Goal: Task Accomplishment & Management: Manage account settings

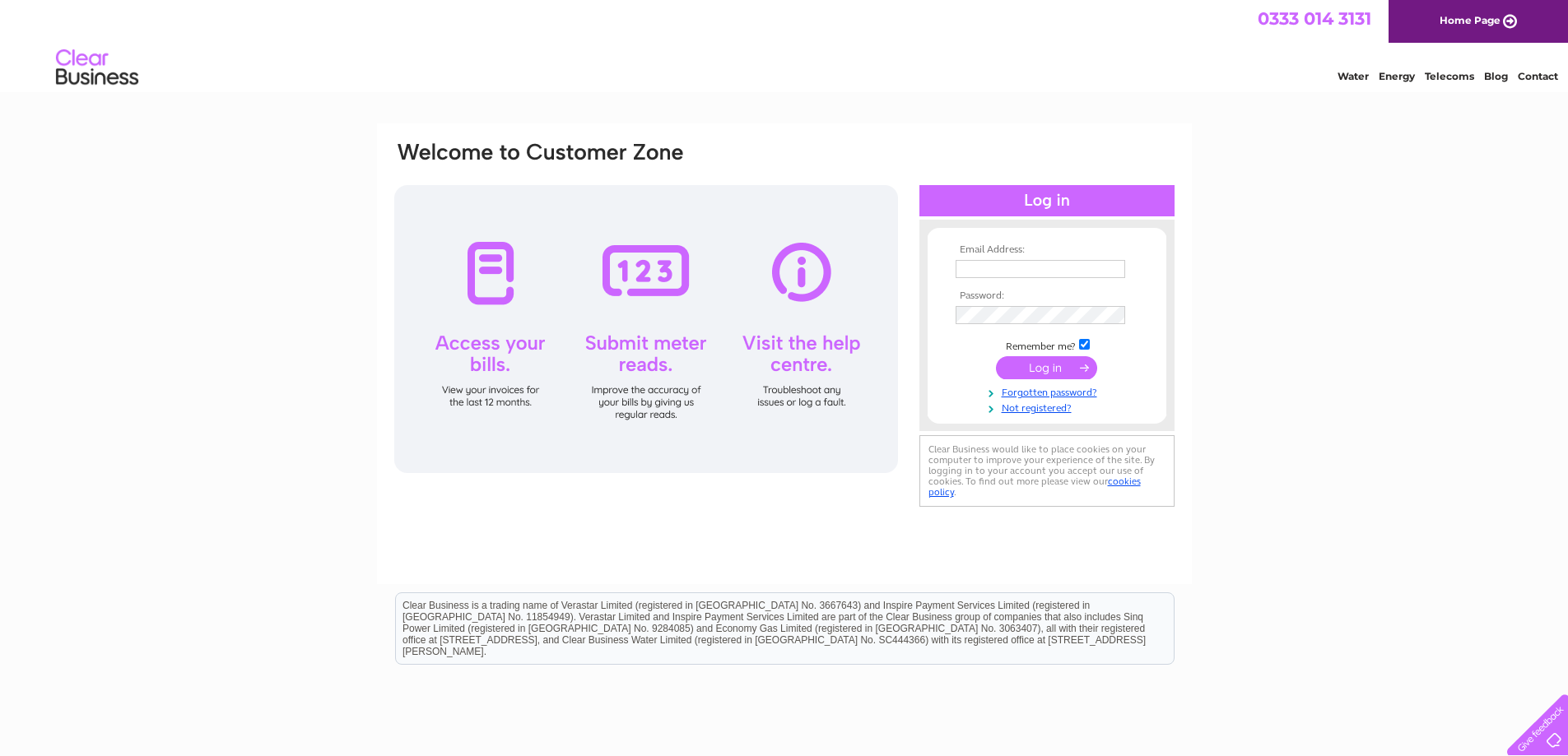
type input "[EMAIL_ADDRESS][DOMAIN_NAME]"
click at [1057, 366] on input "submit" at bounding box center [1047, 367] width 101 height 23
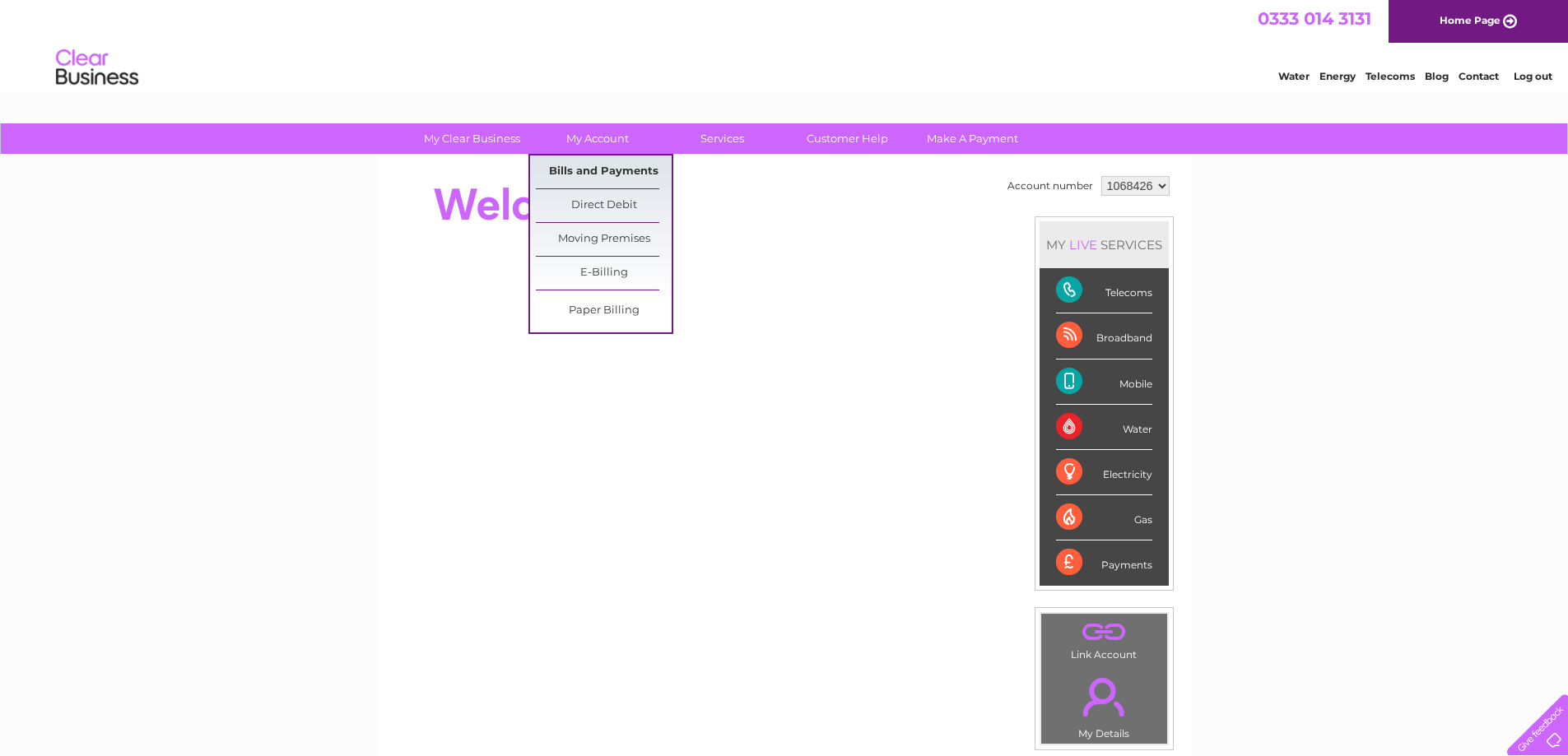
click at [625, 168] on link "Bills and Payments" at bounding box center [603, 171] width 135 height 33
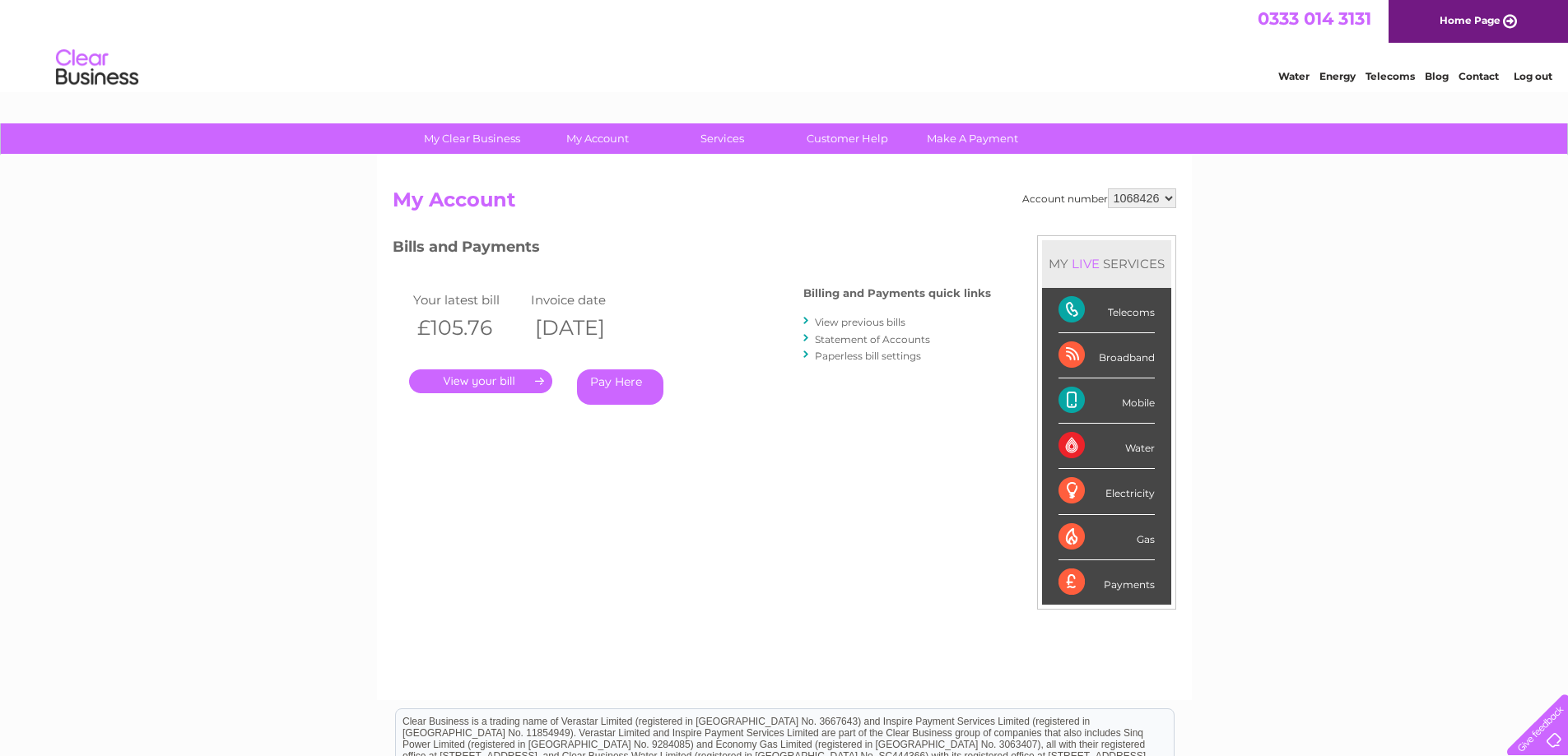
click at [514, 383] on link "." at bounding box center [480, 381] width 143 height 24
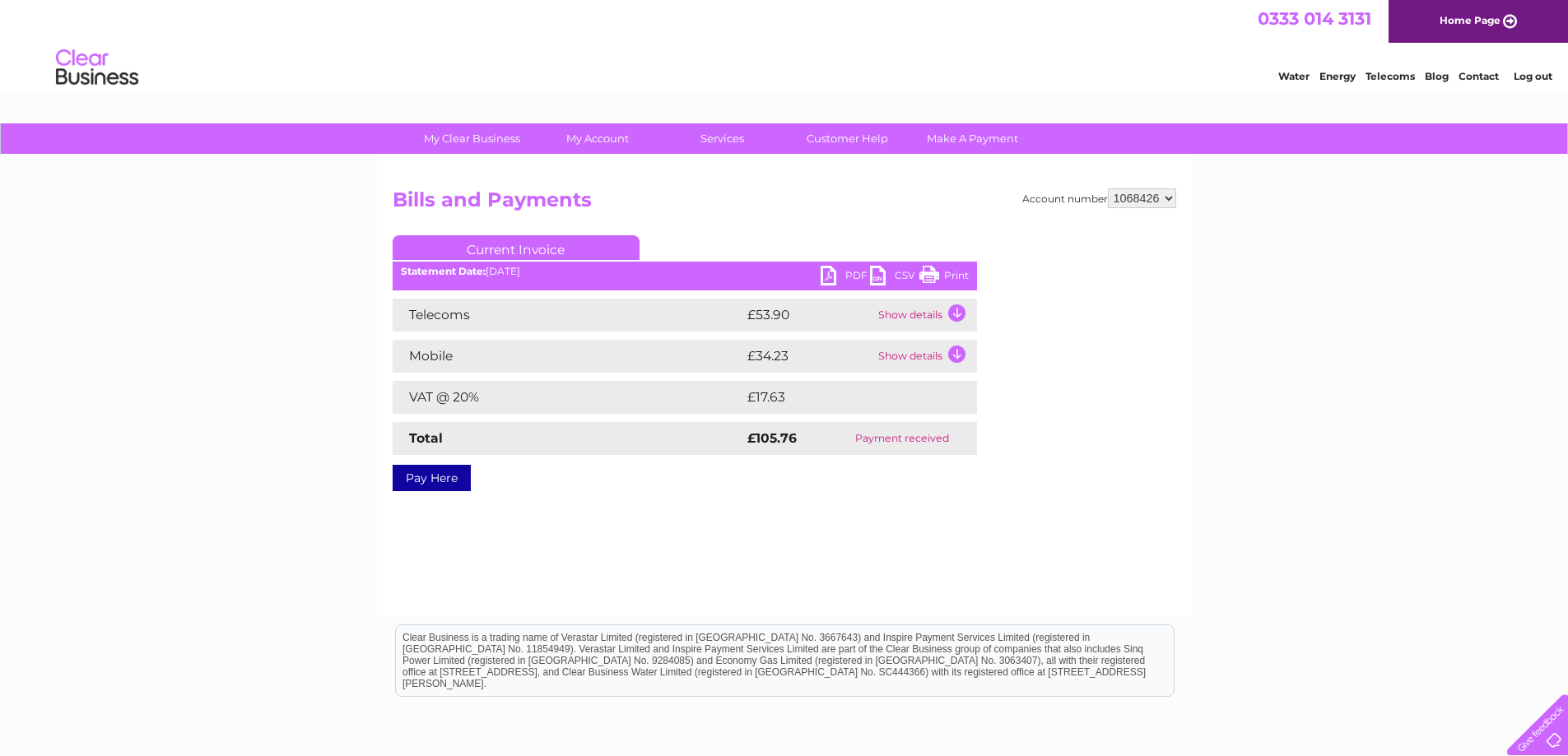
click at [849, 282] on link "PDF" at bounding box center [845, 278] width 50 height 24
click at [943, 275] on link "Print" at bounding box center [944, 278] width 50 height 24
click at [492, 249] on link "Current Invoice" at bounding box center [516, 248] width 247 height 24
click at [953, 314] on td "Show details" at bounding box center [925, 315] width 103 height 33
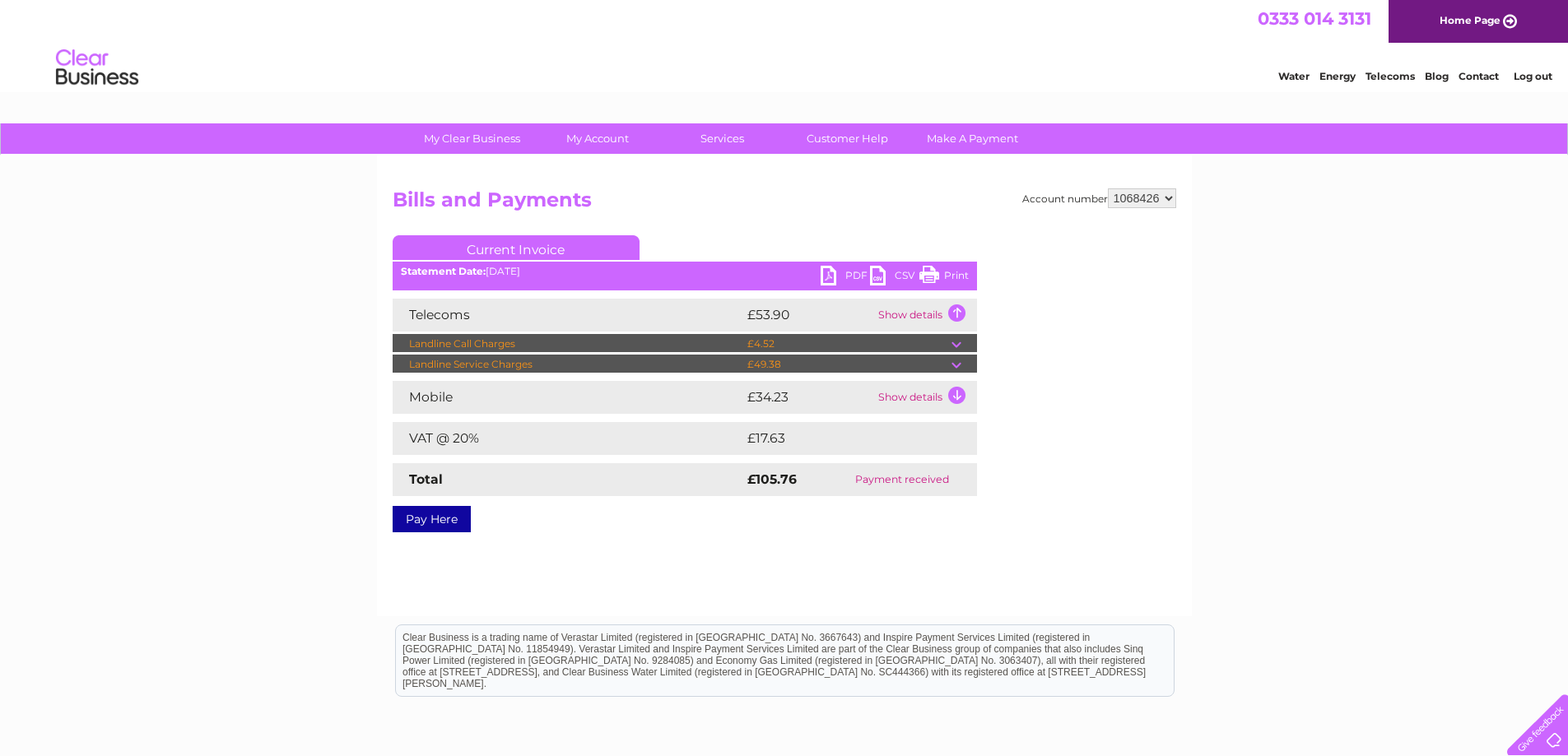
click at [962, 396] on td "Show details" at bounding box center [925, 397] width 103 height 33
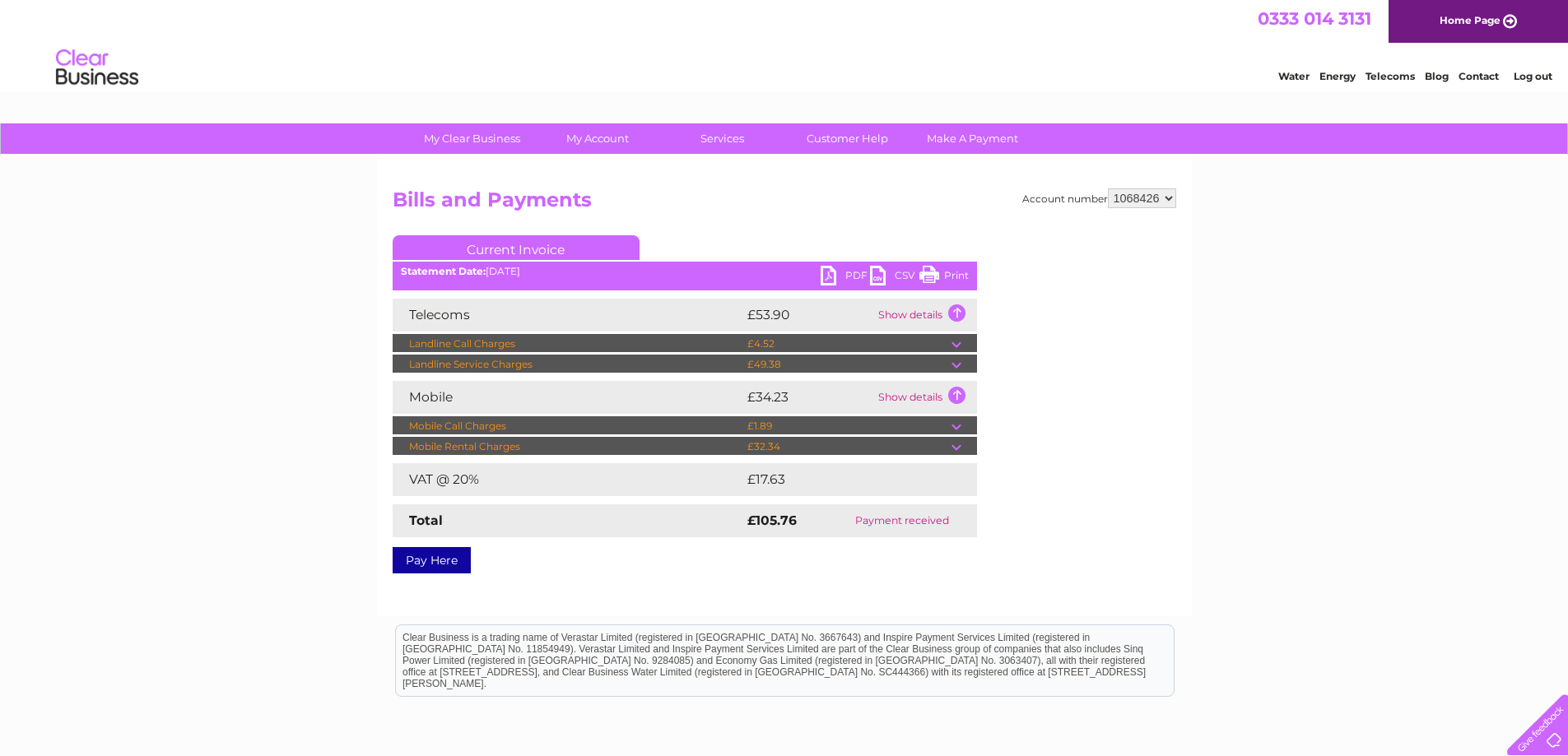
click at [834, 276] on link "PDF" at bounding box center [845, 278] width 50 height 24
